Goal: Find contact information: Find contact information

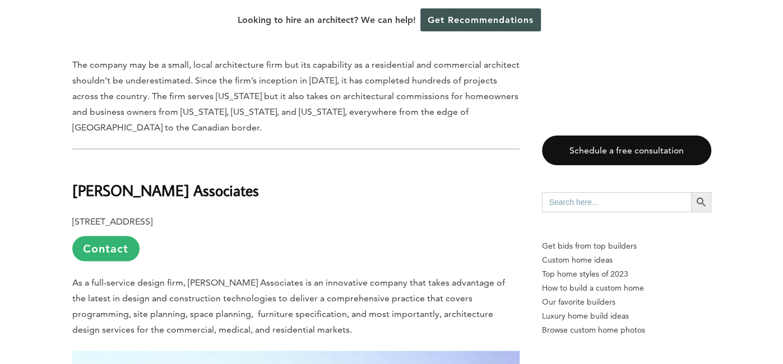
scroll to position [1479, 0]
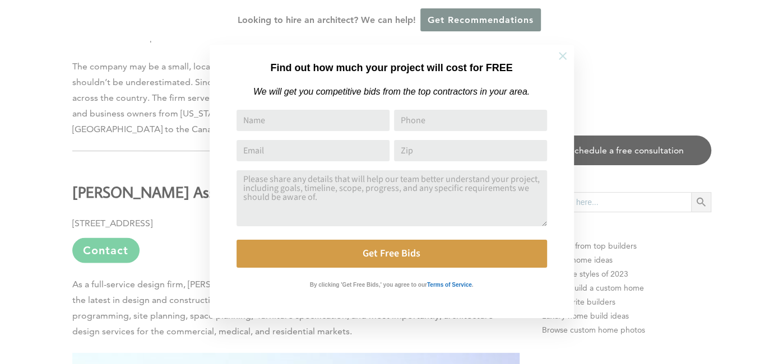
click at [565, 57] on icon at bounding box center [562, 56] width 12 height 12
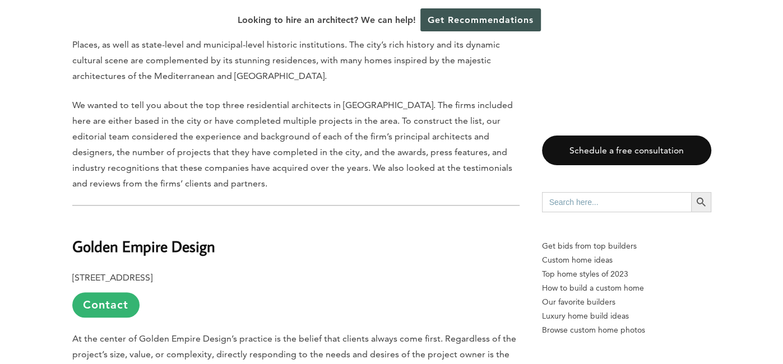
scroll to position [672, 0]
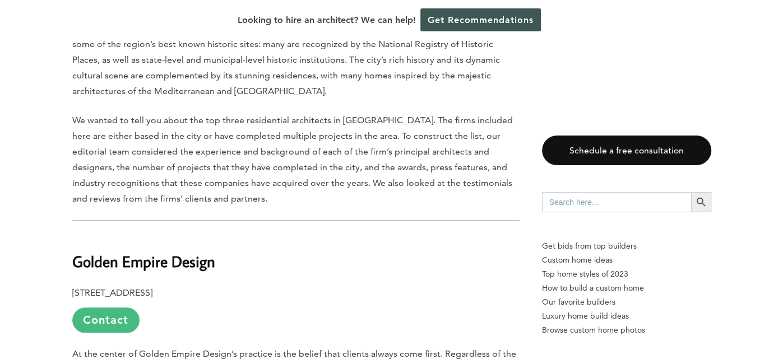
click at [95, 308] on link "Contact" at bounding box center [105, 320] width 67 height 25
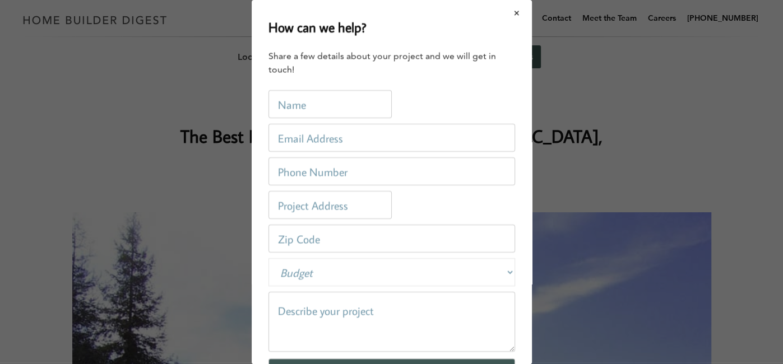
click at [517, 13] on button "Close modal" at bounding box center [517, 13] width 30 height 24
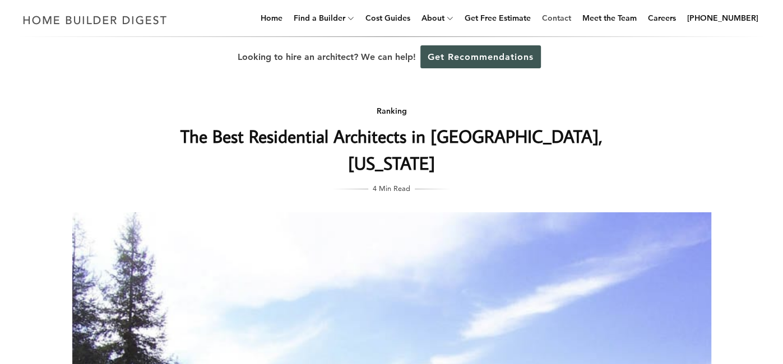
click at [571, 18] on link "Contact" at bounding box center [556, 18] width 38 height 36
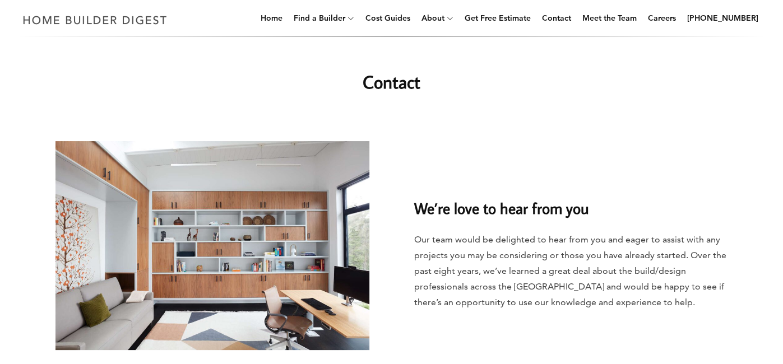
click at [755, 157] on div "We’re love to hear from you Our team would be delighted to hear from you and ea…" at bounding box center [391, 252] width 783 height 267
click at [636, 18] on link "Meet the Team" at bounding box center [609, 18] width 63 height 36
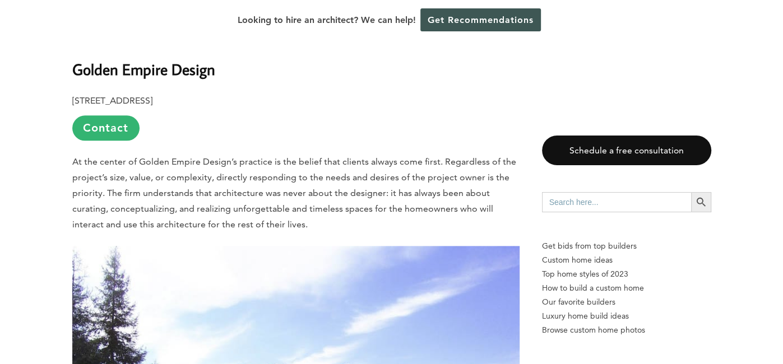
scroll to position [865, 0]
click at [225, 166] on span "At the center of Golden Empire Design’s practice is the belief that clients alw…" at bounding box center [294, 192] width 444 height 73
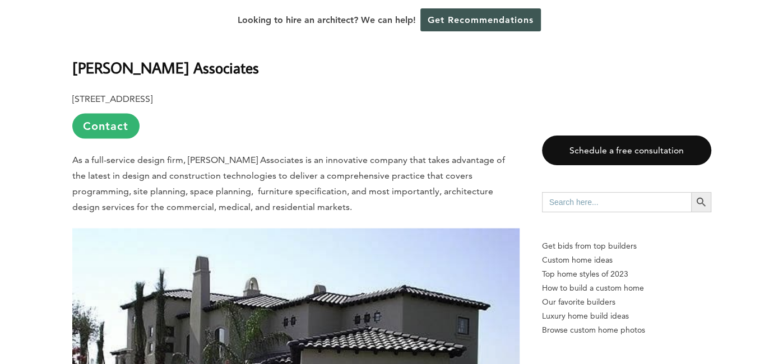
scroll to position [1604, 0]
